Goal: Information Seeking & Learning: Learn about a topic

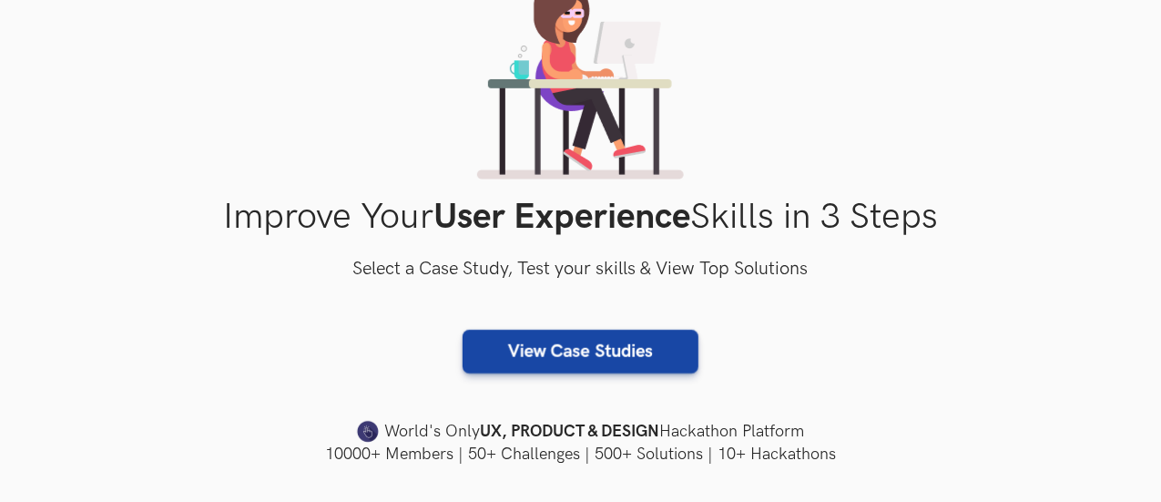
scroll to position [182, 0]
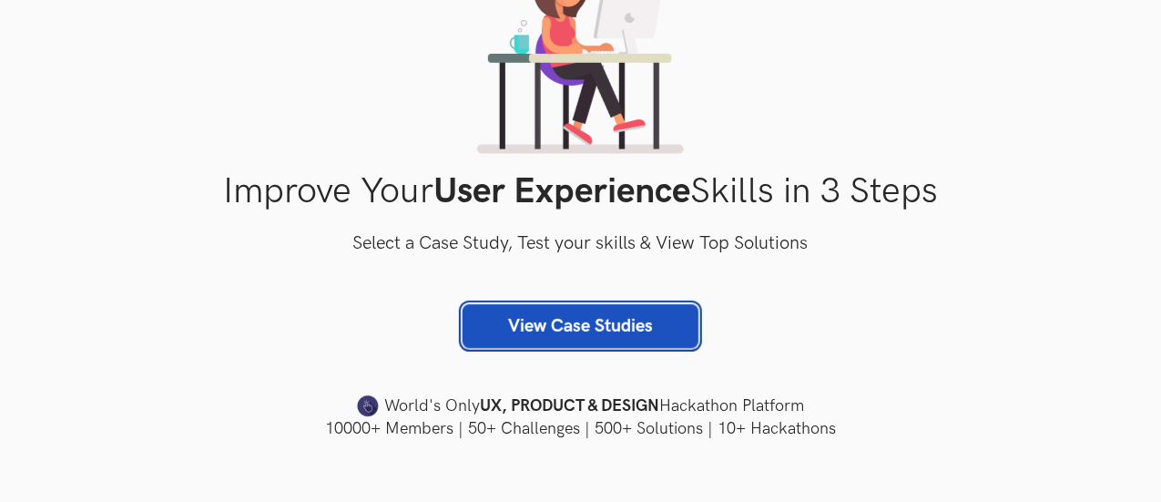
click at [530, 322] on link "View Case Studies" at bounding box center [581, 326] width 236 height 44
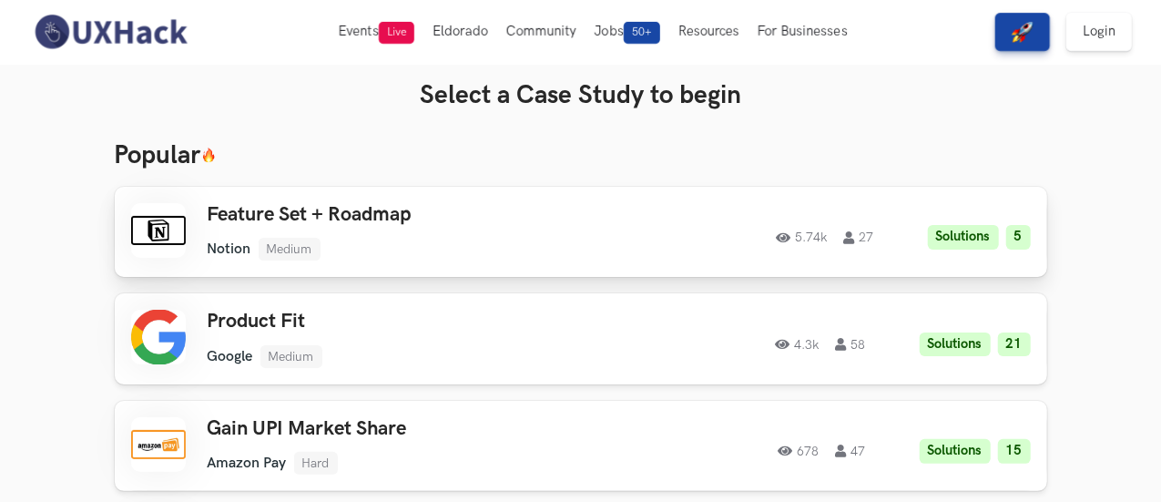
click at [500, 236] on div "Feature Set + Roadmap Notion Medium Notion Medium Solutions 5 5.74k 27" at bounding box center [408, 231] width 401 height 57
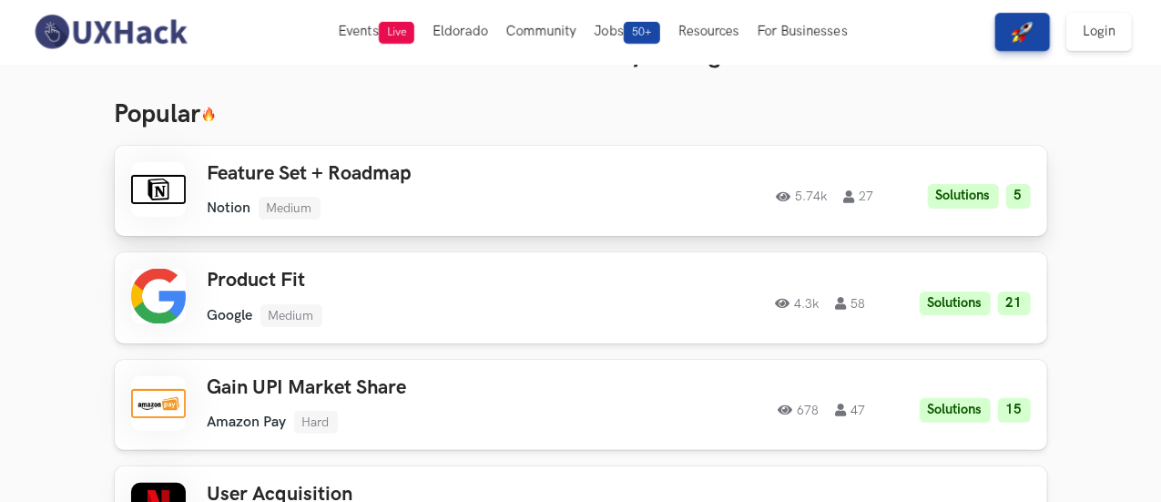
scroll to position [91, 0]
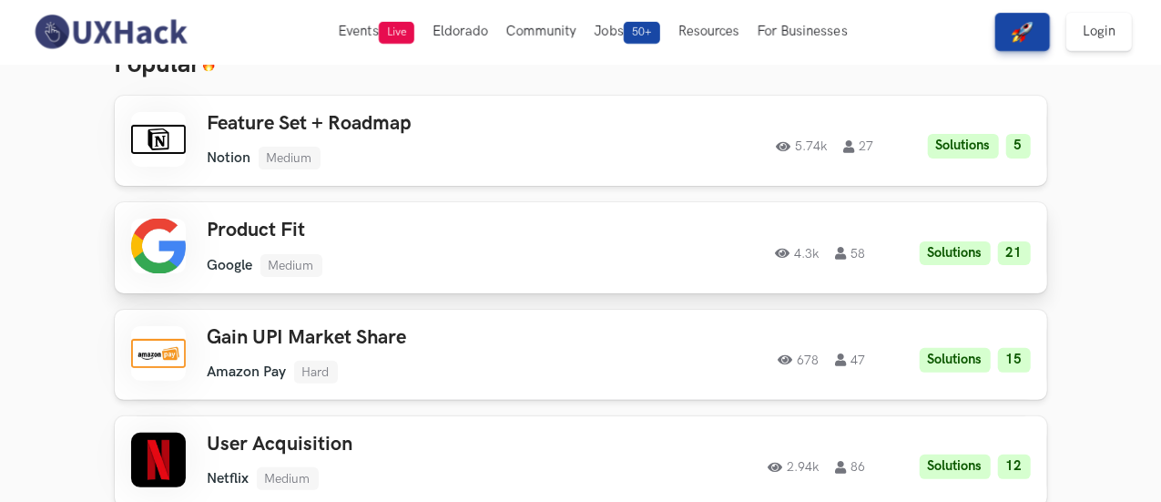
click at [471, 272] on ul "Google Medium" at bounding box center [408, 265] width 401 height 23
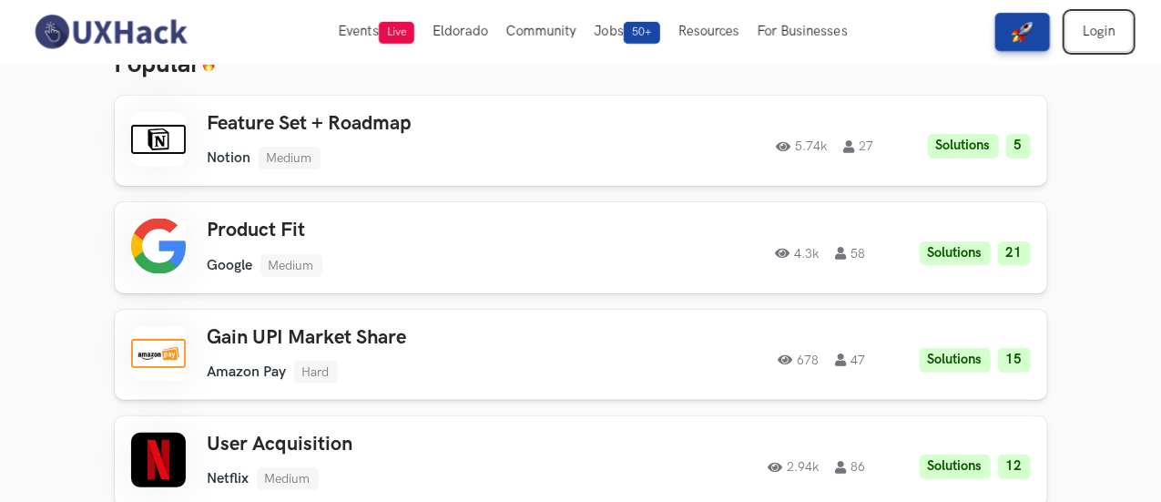
click at [1082, 28] on link "Login" at bounding box center [1099, 32] width 66 height 38
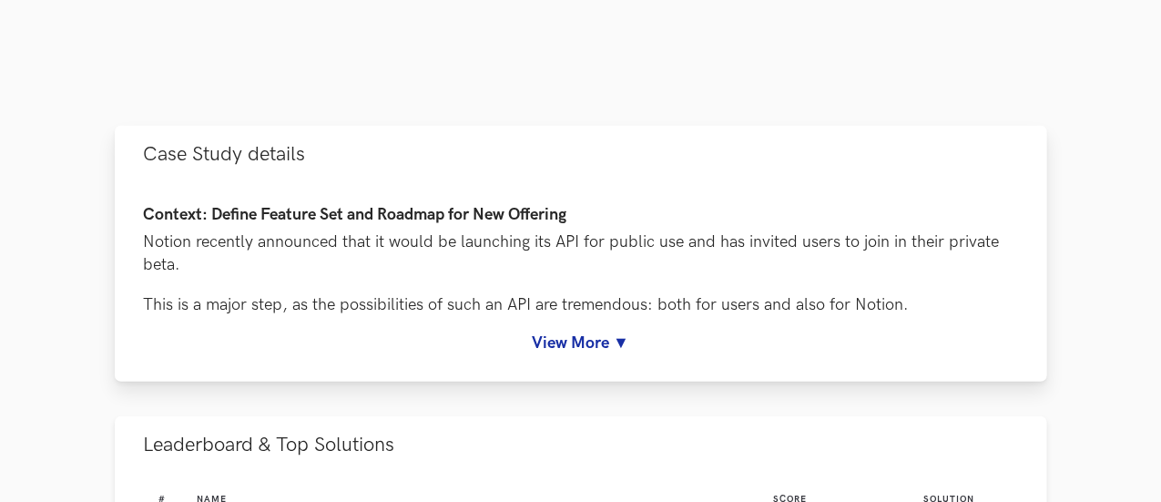
scroll to position [637, 0]
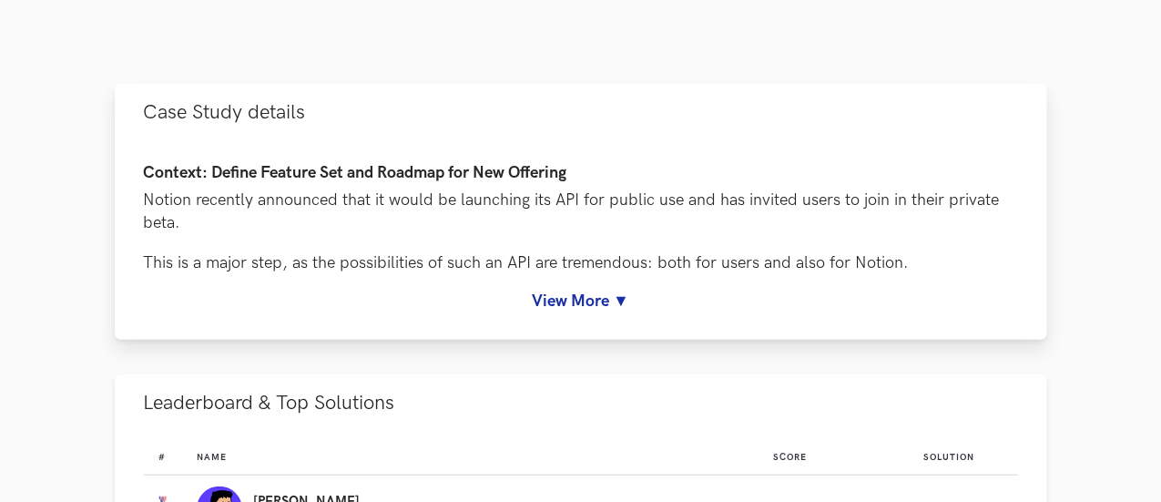
click at [596, 311] on link "View More ▼" at bounding box center [581, 300] width 874 height 19
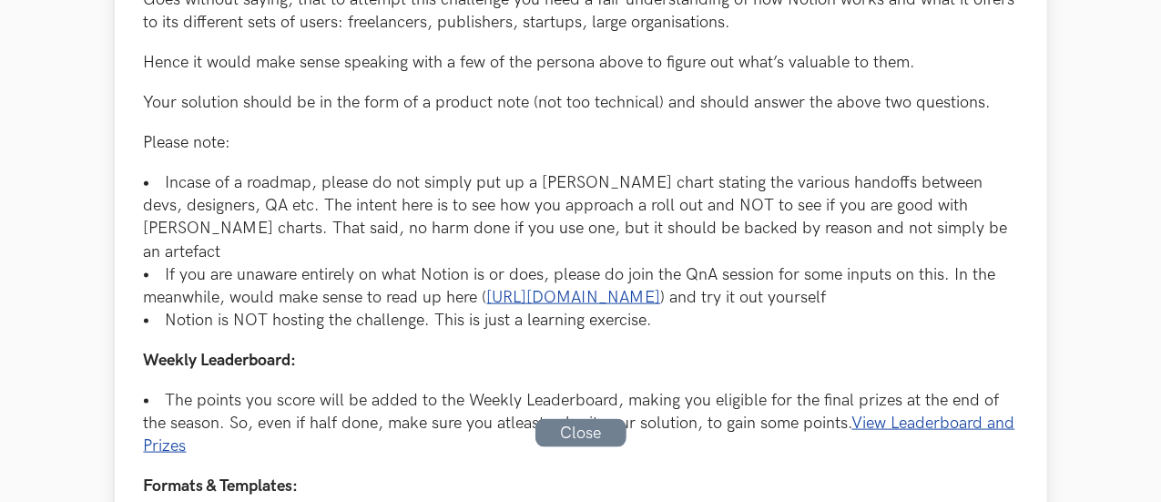
scroll to position [1055, 0]
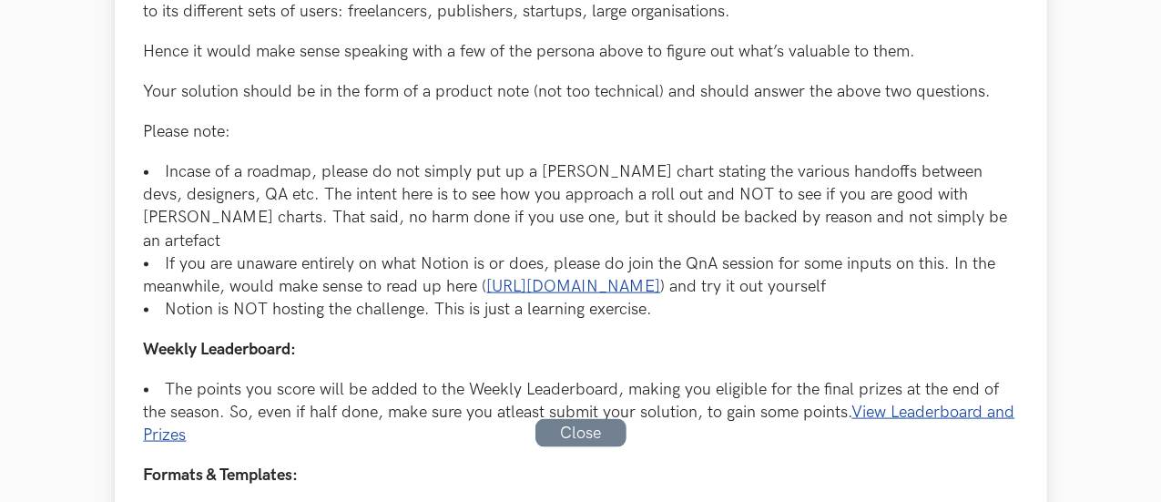
click at [559, 431] on link "Close" at bounding box center [580, 433] width 91 height 28
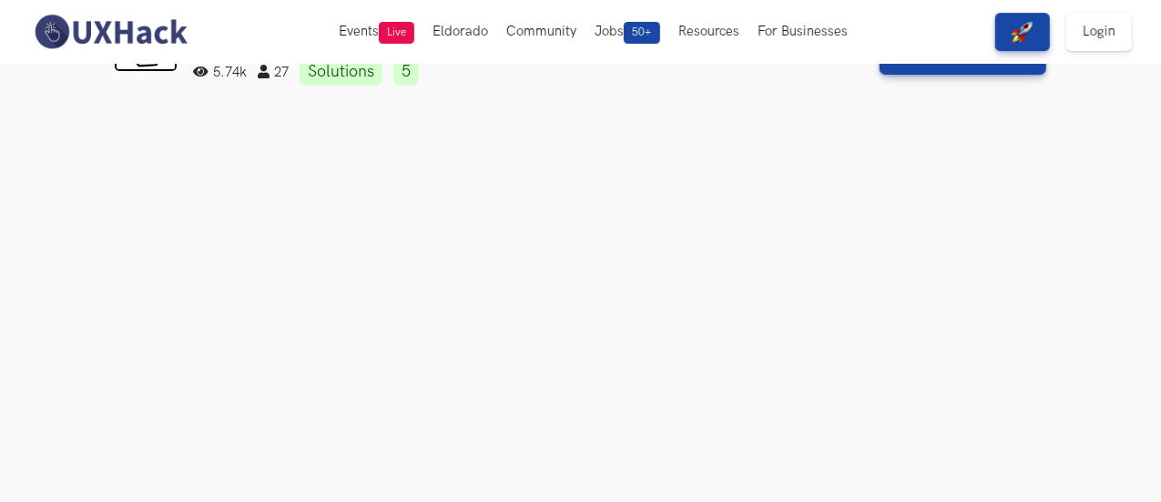
scroll to position [0, 0]
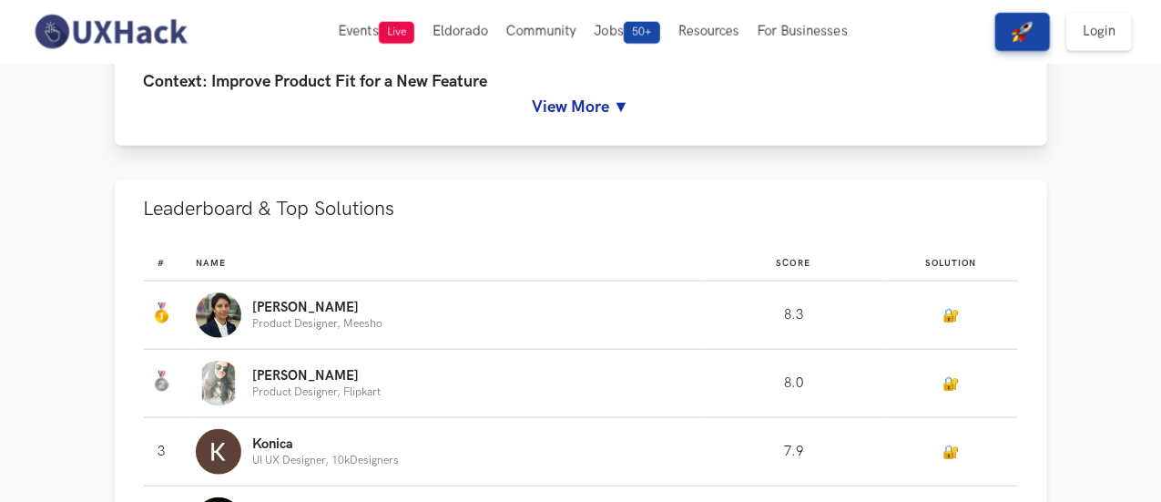
scroll to position [729, 0]
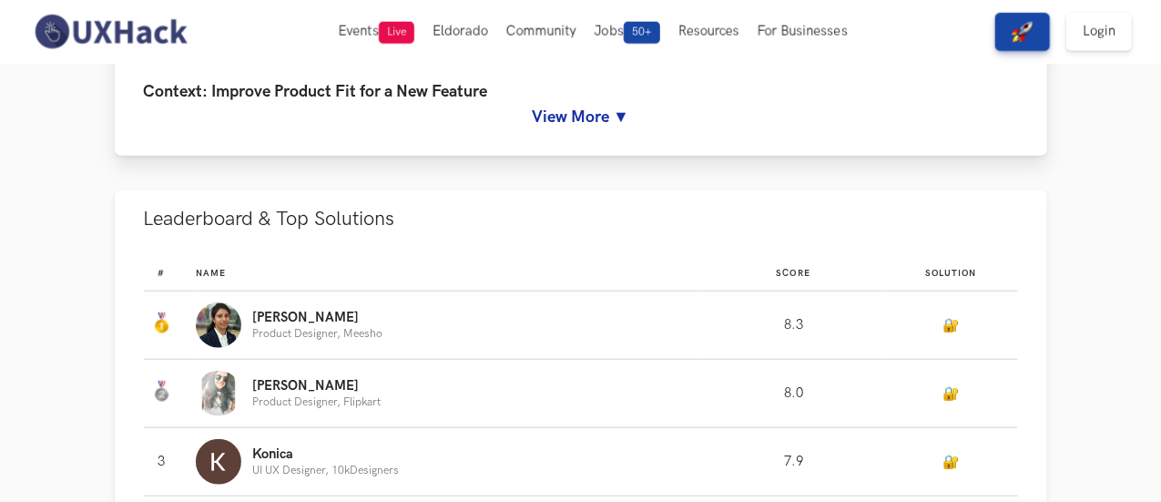
click at [601, 127] on link "View More ▼" at bounding box center [581, 116] width 874 height 19
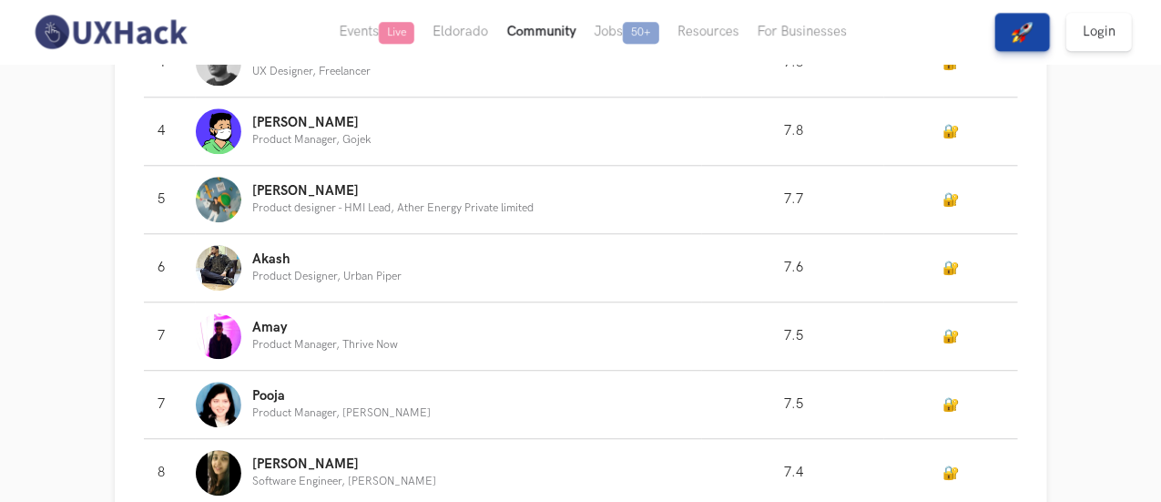
scroll to position [2297, 0]
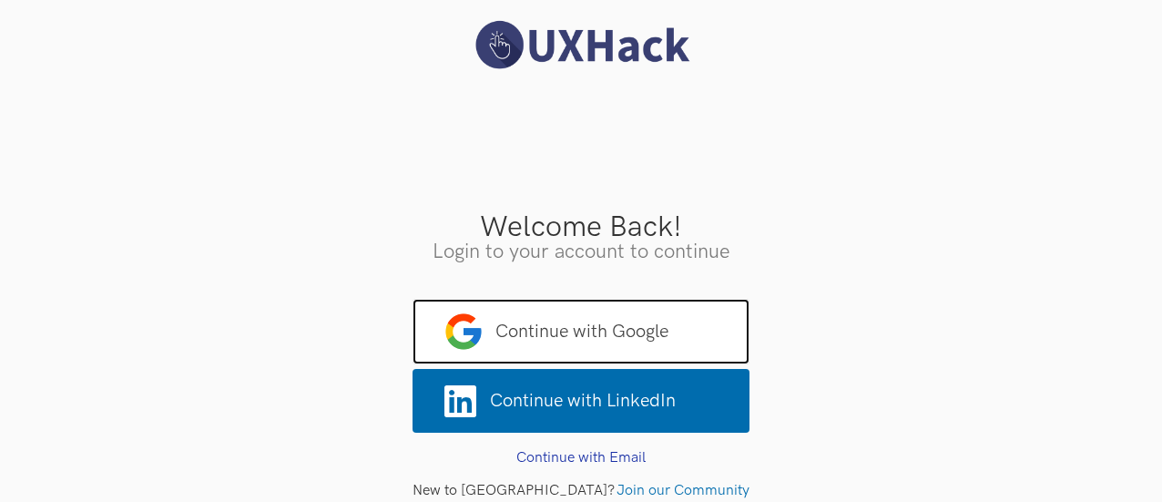
click at [665, 327] on span "Continue with Google" at bounding box center [581, 332] width 337 height 66
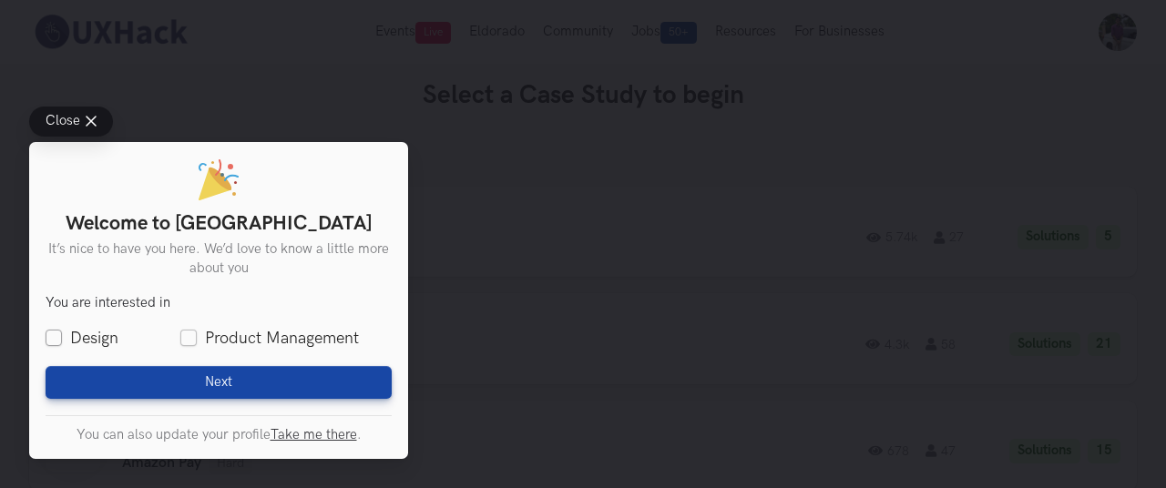
click at [109, 336] on label "Design" at bounding box center [82, 338] width 73 height 23
click at [62, 336] on input "Design" at bounding box center [54, 339] width 16 height 16
checkbox input "true"
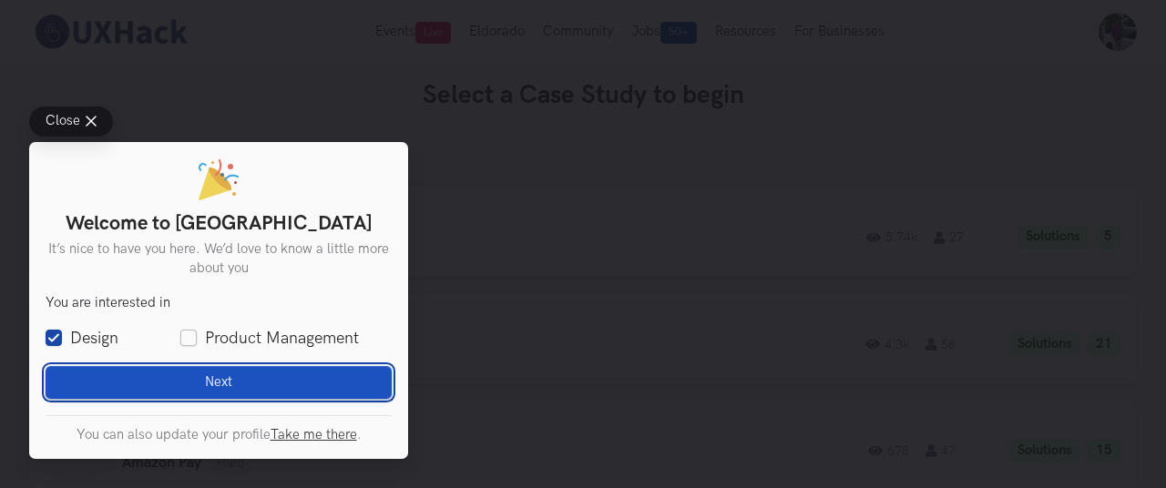
click at [186, 368] on button "Next Loading" at bounding box center [219, 382] width 346 height 33
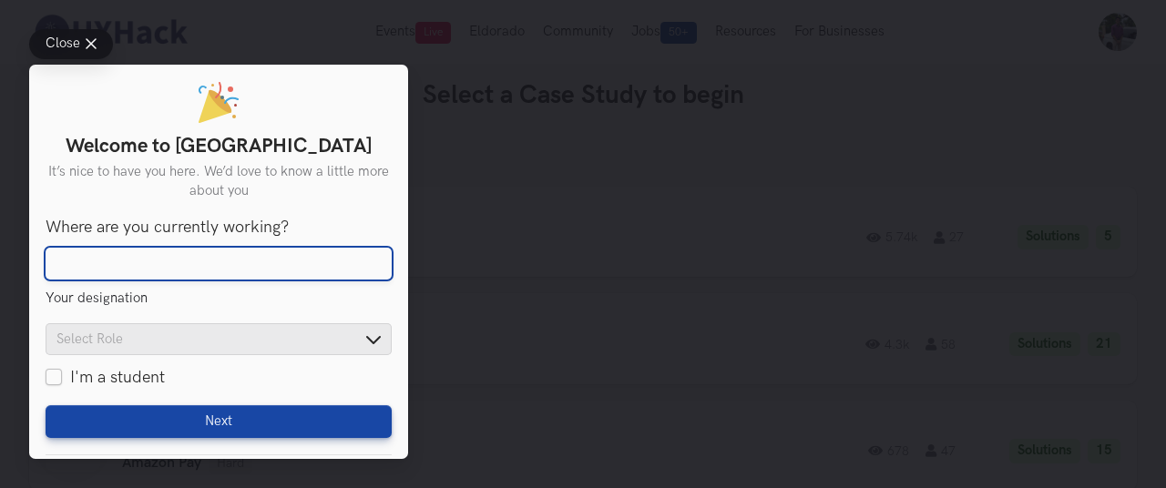
click at [183, 264] on input "Where are you currently working?" at bounding box center [219, 264] width 346 height 33
drag, startPoint x: 183, startPoint y: 259, endPoint x: 13, endPoint y: 250, distance: 170.5
click at [13, 250] on div "Close Welcome to UXHack It’s nice to have you here. We’d love to know a little …" at bounding box center [218, 244] width 437 height 488
type input "Thence Digital"
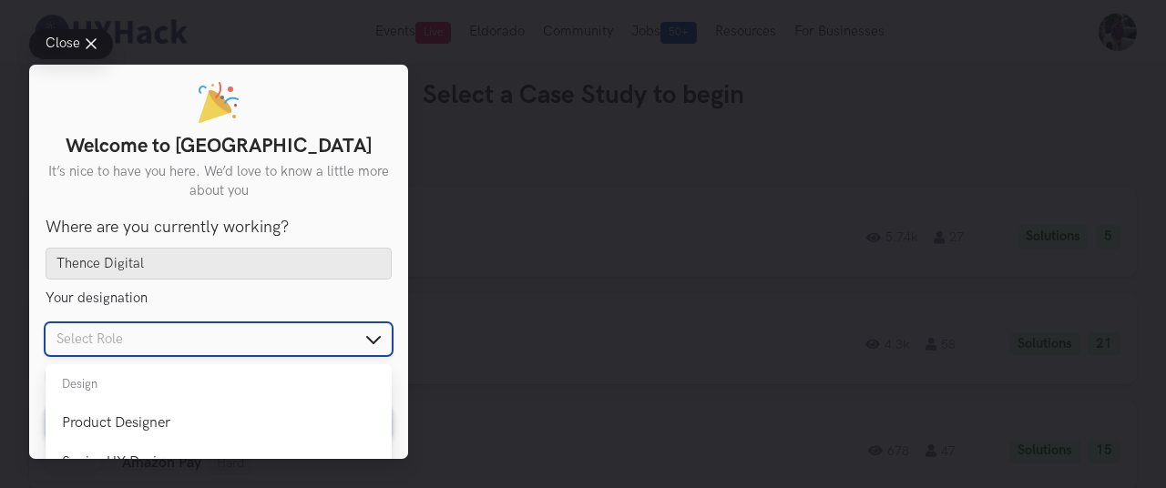
click at [140, 354] on input "text" at bounding box center [219, 339] width 346 height 32
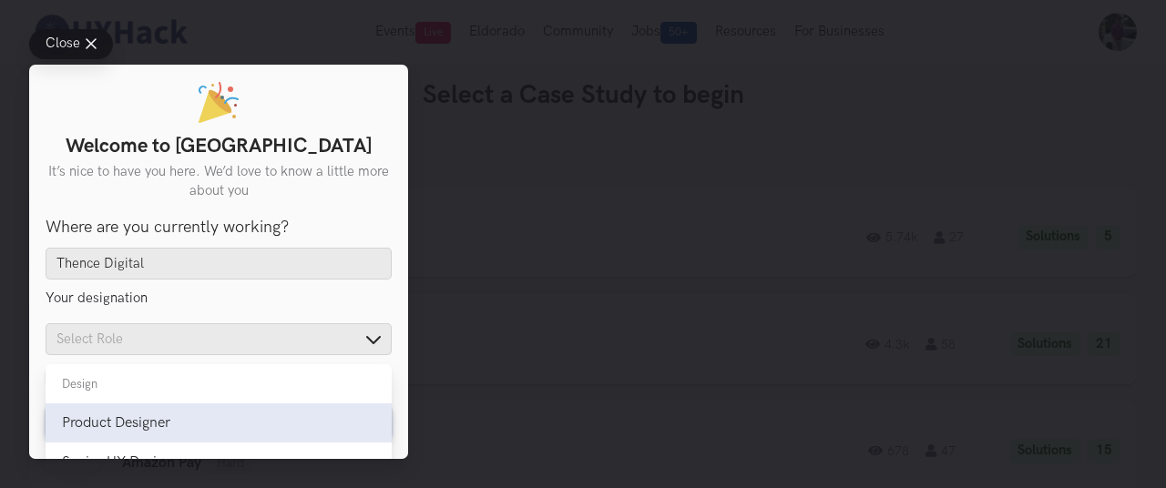
click at [155, 424] on div "Product Designer" at bounding box center [218, 422] width 313 height 17
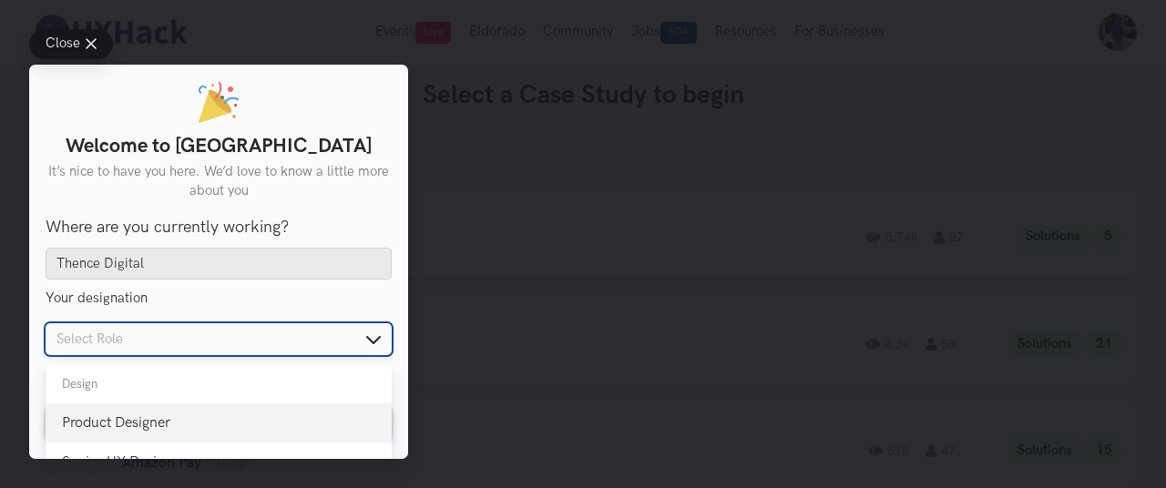
type input "Product Designer"
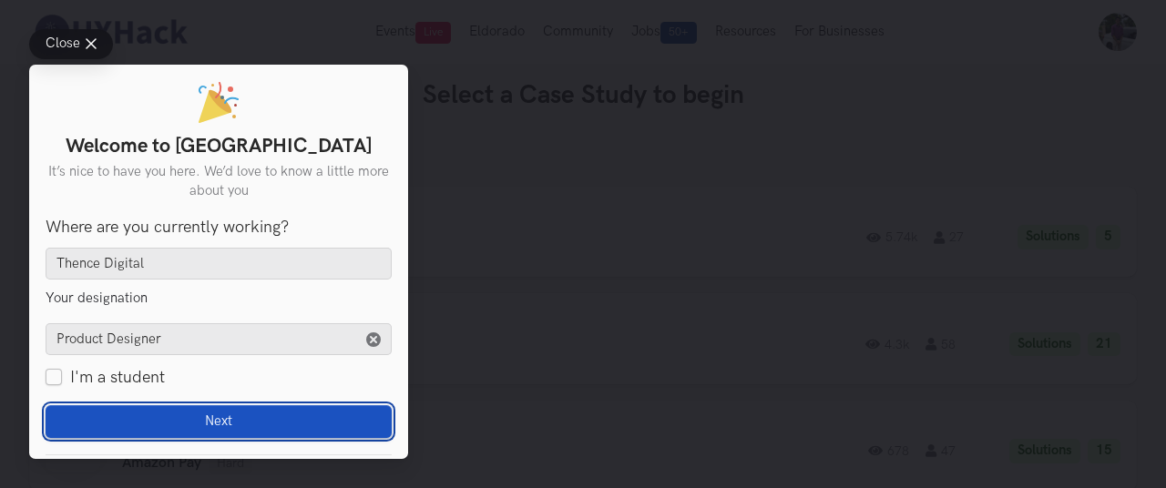
click at [166, 426] on button "Next Loading" at bounding box center [219, 421] width 346 height 33
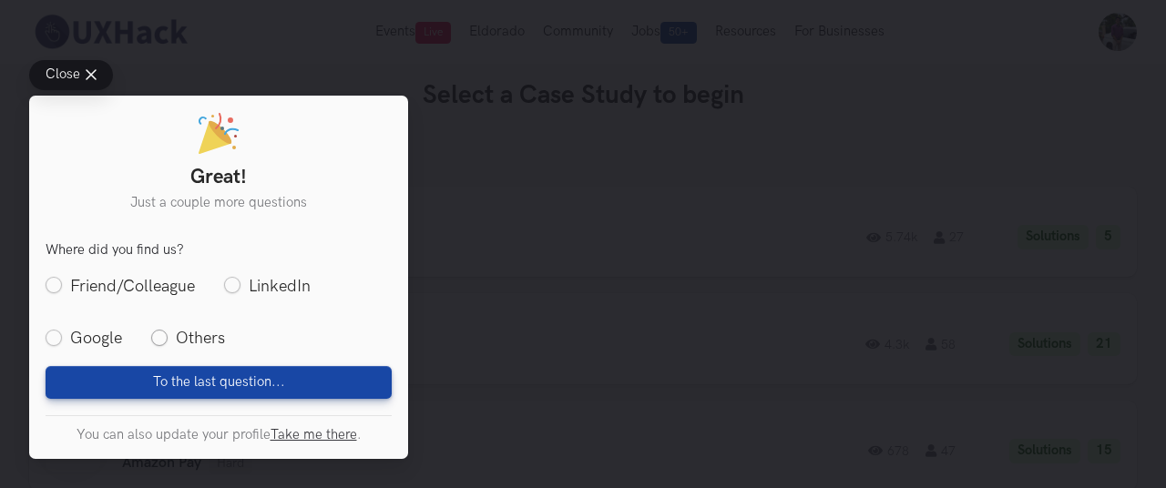
click at [199, 338] on label "Others" at bounding box center [188, 338] width 74 height 23
click at [168, 338] on input "Others" at bounding box center [159, 339] width 16 height 16
radio input "true"
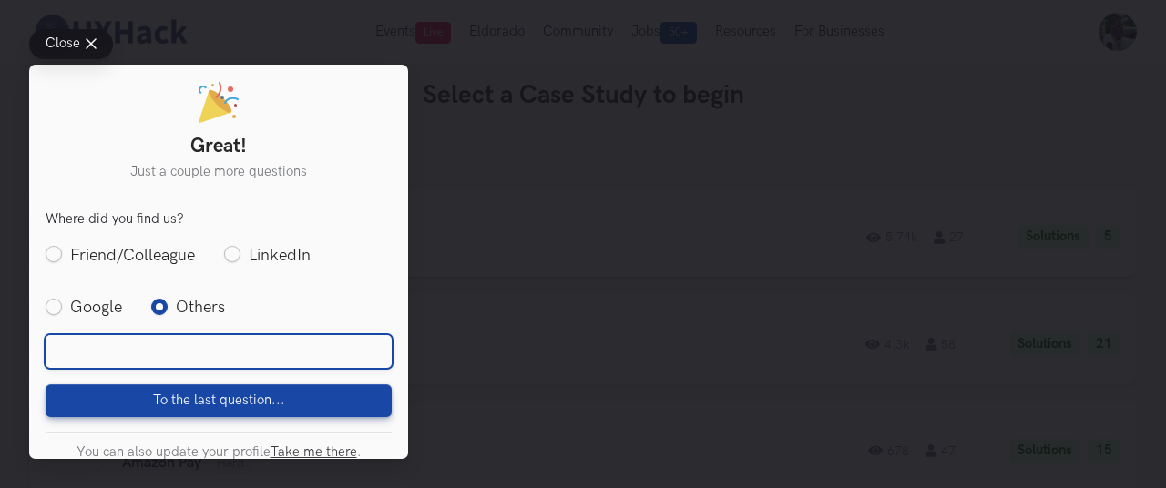
click at [211, 362] on input "text" at bounding box center [219, 351] width 346 height 33
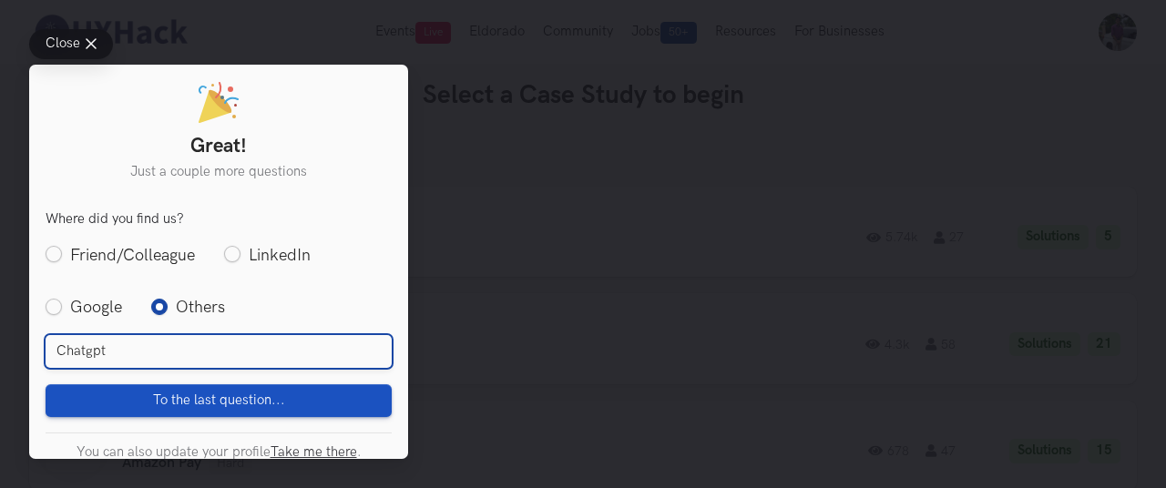
type input "Chatgpt"
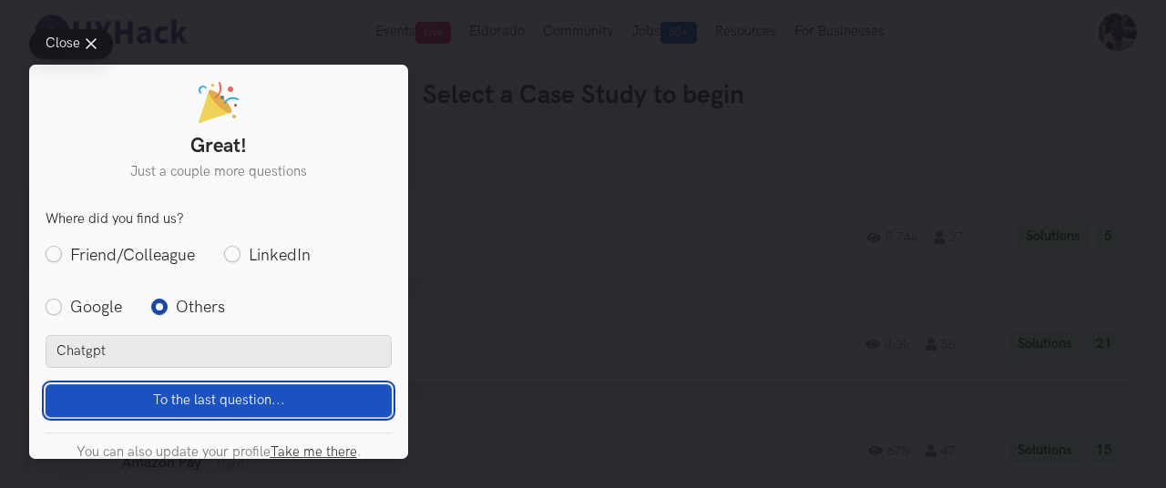
click at [226, 397] on span "To the last question..." at bounding box center [219, 400] width 132 height 16
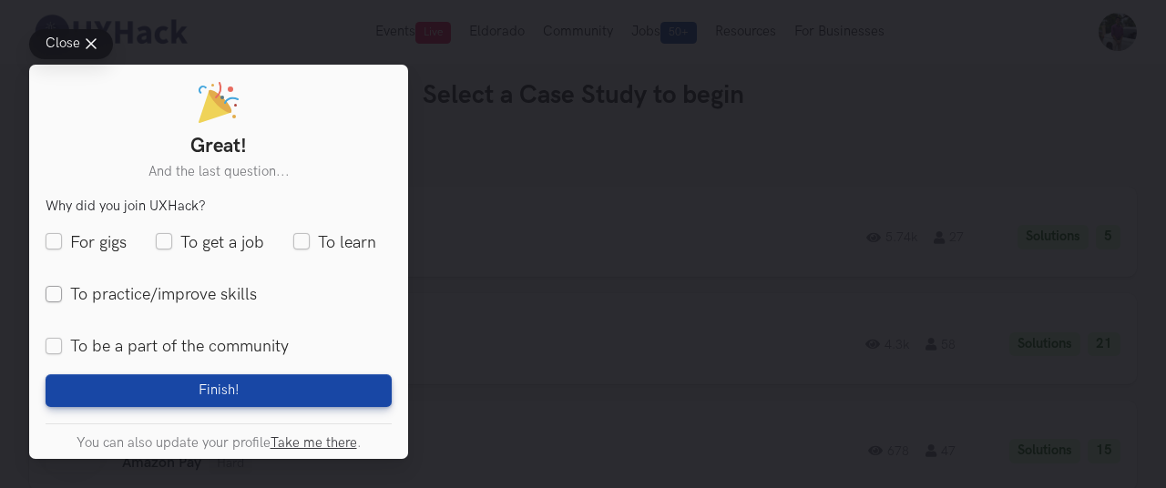
click at [203, 294] on label "To practice/improve skills" at bounding box center [151, 294] width 211 height 23
click at [62, 294] on input "To practice/improve skills" at bounding box center [54, 294] width 16 height 16
checkbox input "true"
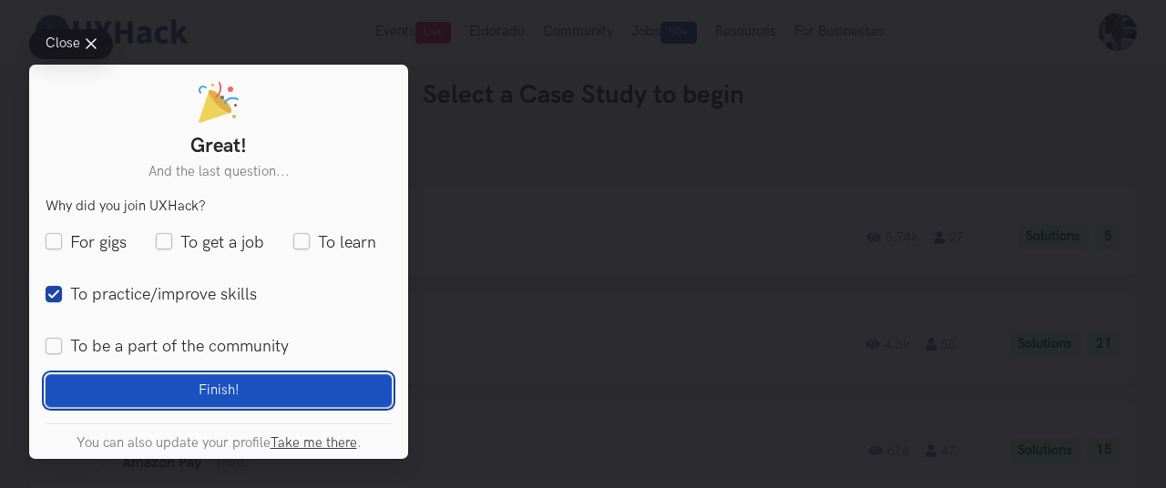
click at [249, 387] on button "Finish! Loading" at bounding box center [219, 390] width 346 height 33
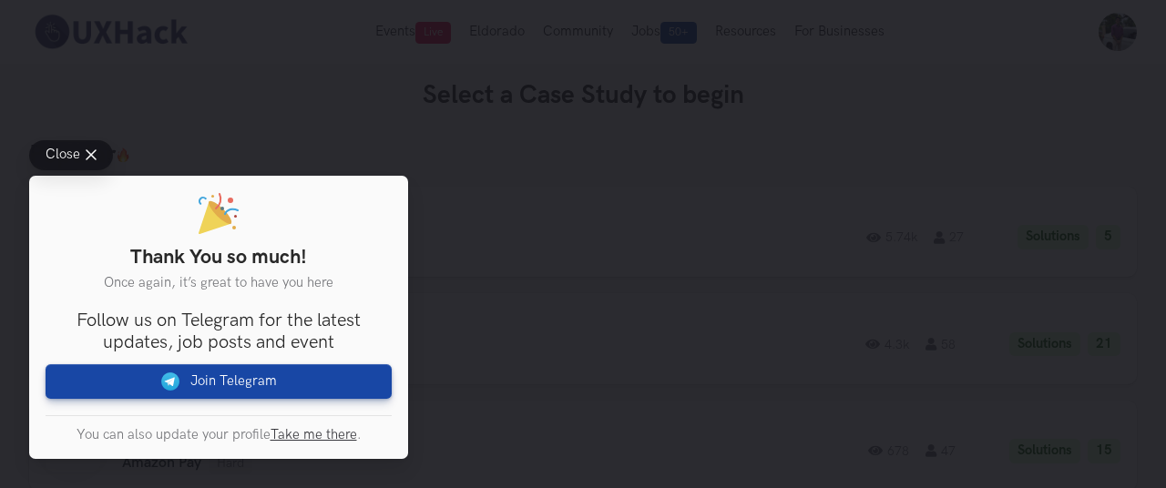
click at [46, 148] on button "Close" at bounding box center [71, 155] width 84 height 30
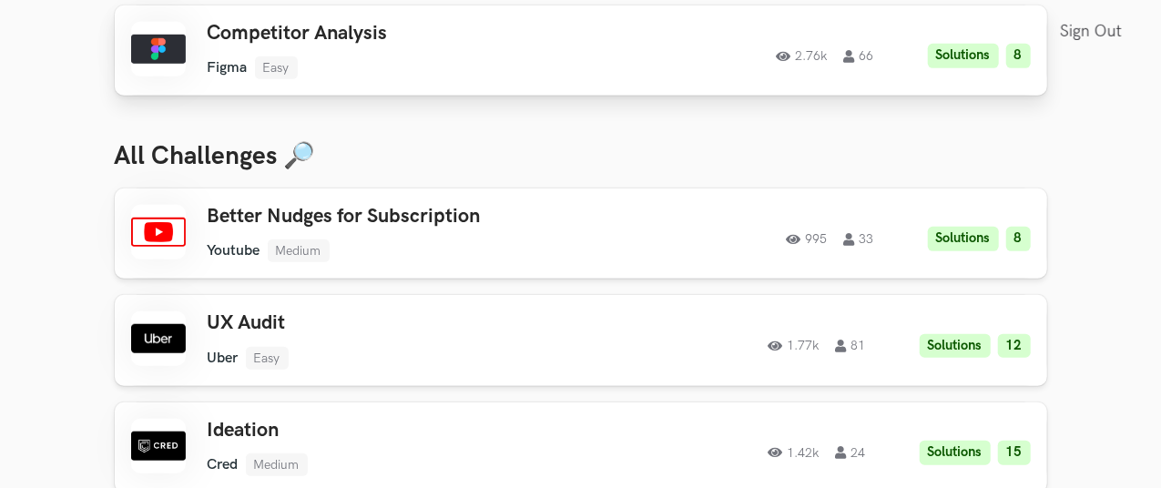
scroll to position [637, 0]
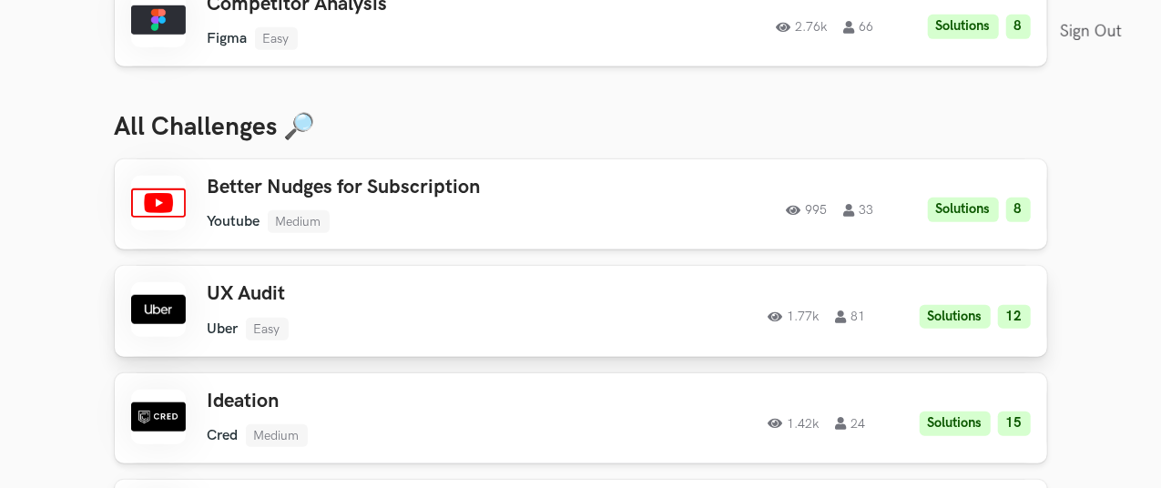
click at [661, 304] on div "1.77k 81 Solutions 12" at bounding box center [841, 312] width 379 height 36
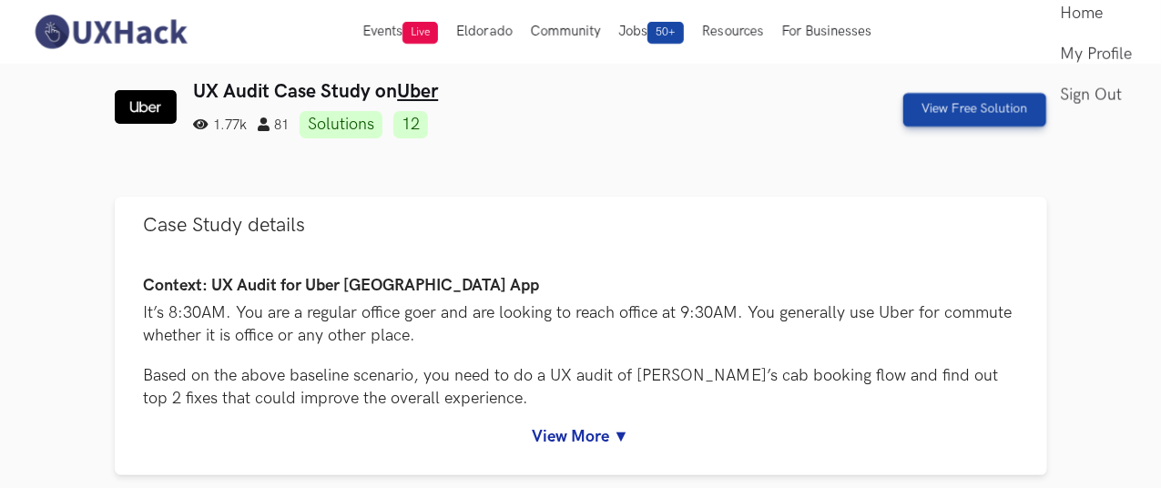
click at [810, 116] on ul "1.77k 81 Solutions 12" at bounding box center [501, 124] width 616 height 27
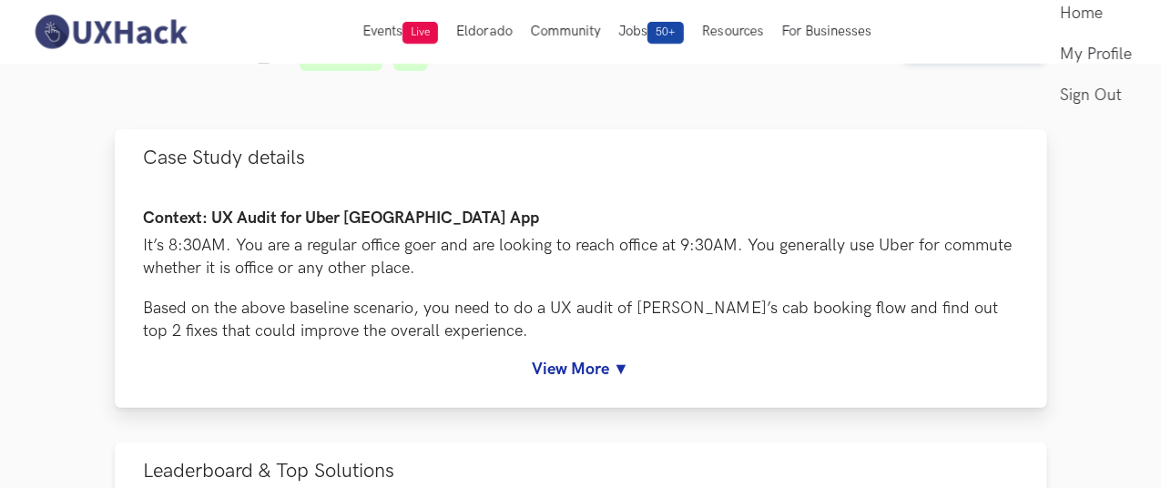
scroll to position [91, 0]
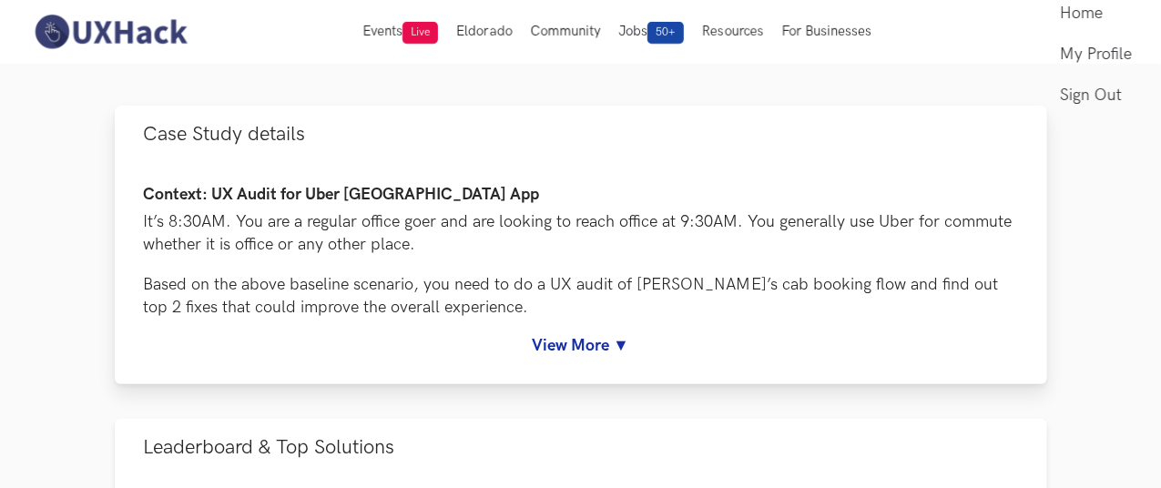
click at [591, 336] on link "View More ▼" at bounding box center [581, 345] width 874 height 19
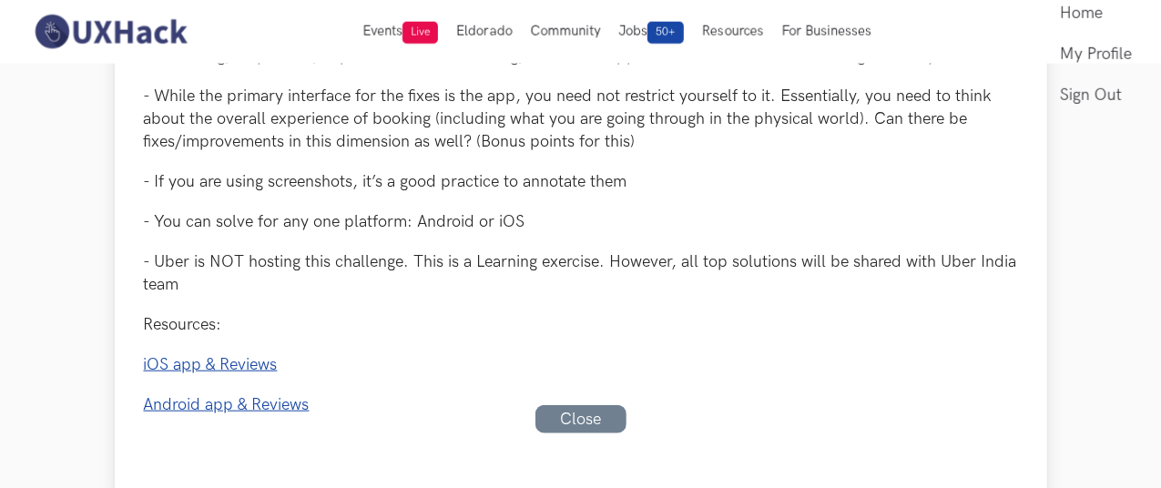
scroll to position [546, 0]
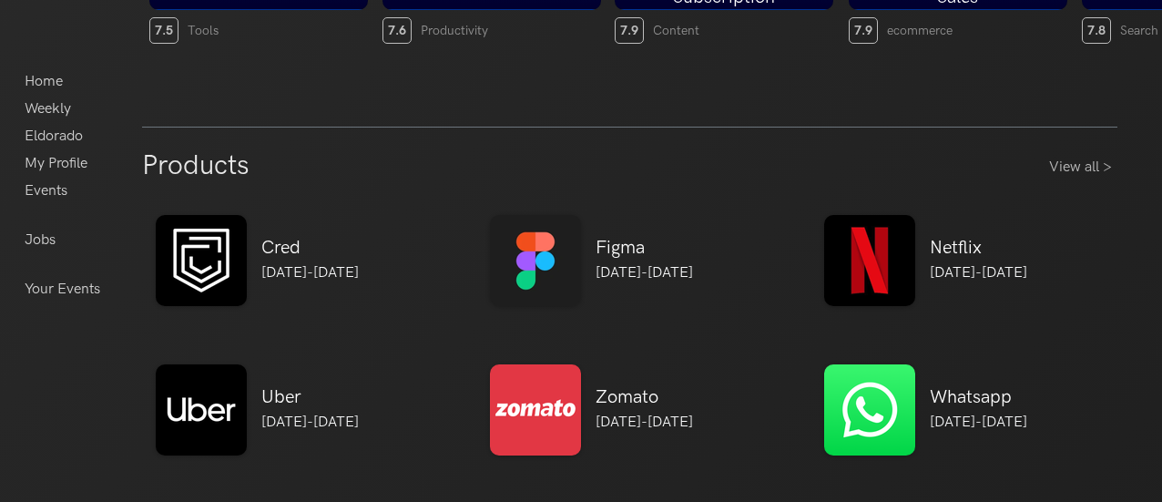
scroll to position [820, 0]
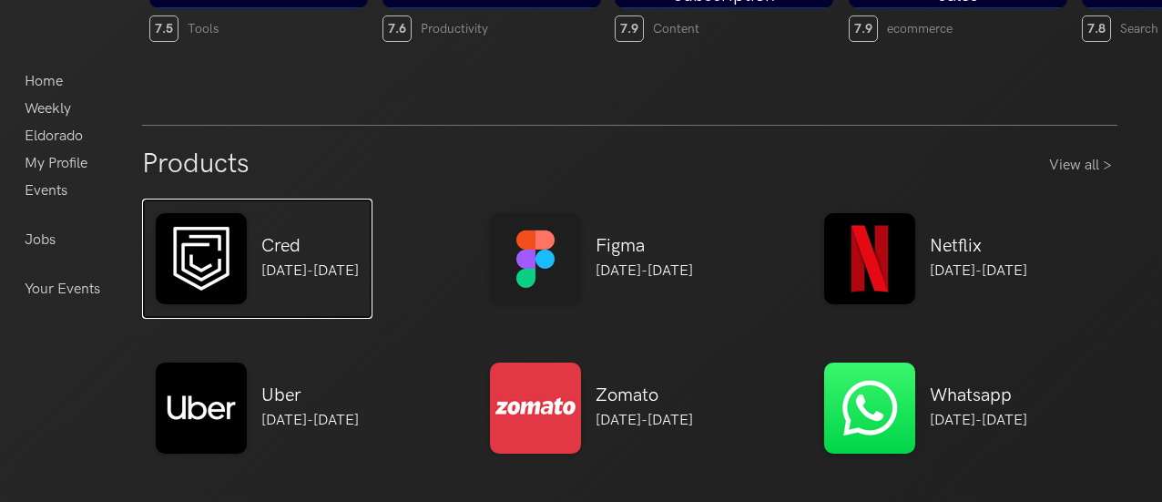
click at [290, 257] on div "Cred 08th May-10th May" at bounding box center [303, 258] width 112 height 47
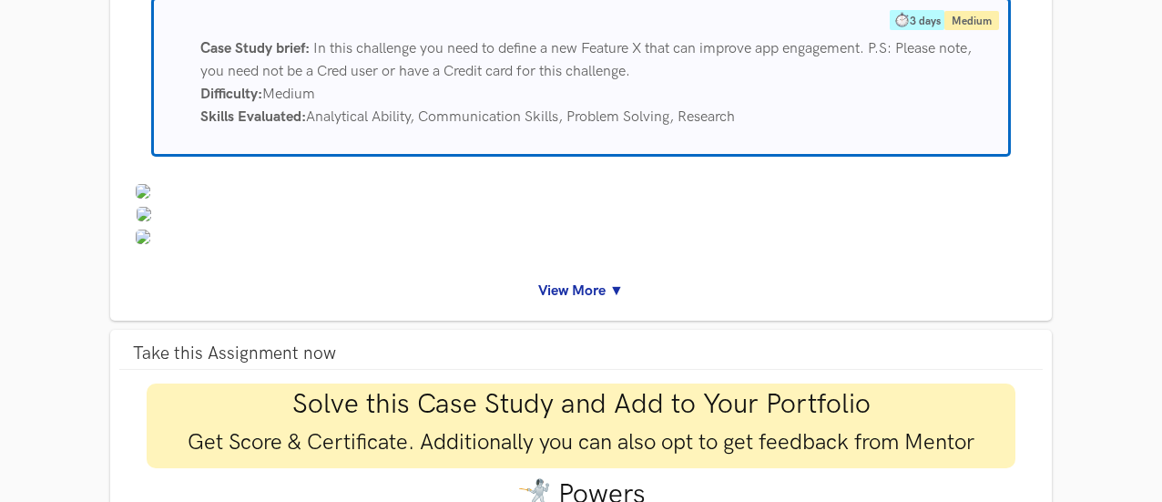
scroll to position [182, 0]
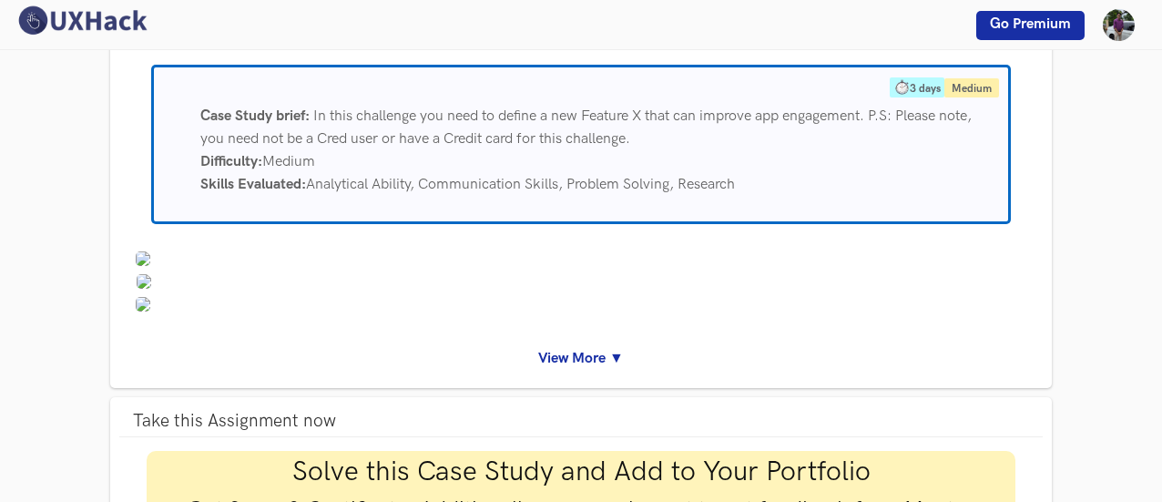
click at [599, 351] on link "View More ▼" at bounding box center [581, 358] width 897 height 23
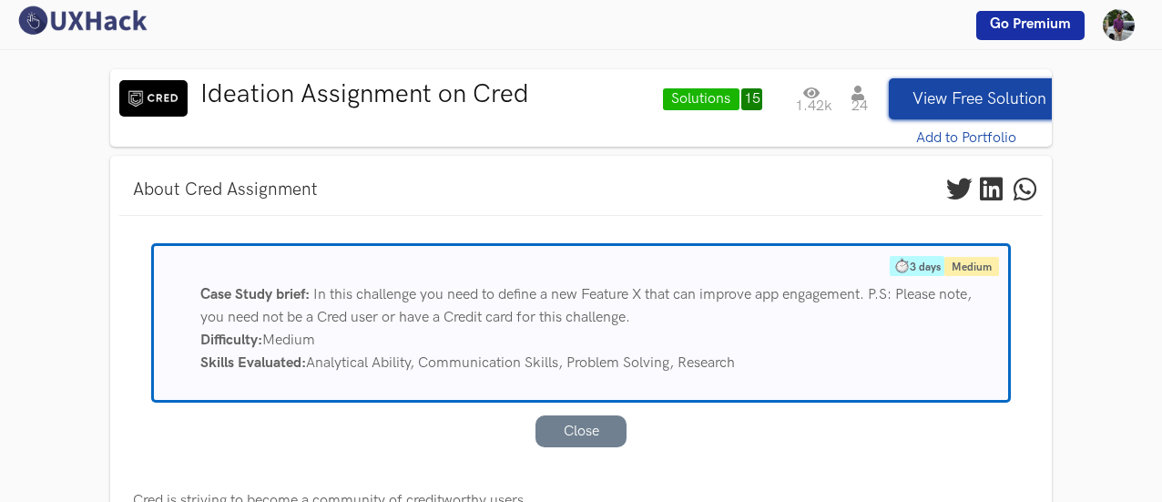
scroll to position [0, 0]
